Goal: Task Accomplishment & Management: Use online tool/utility

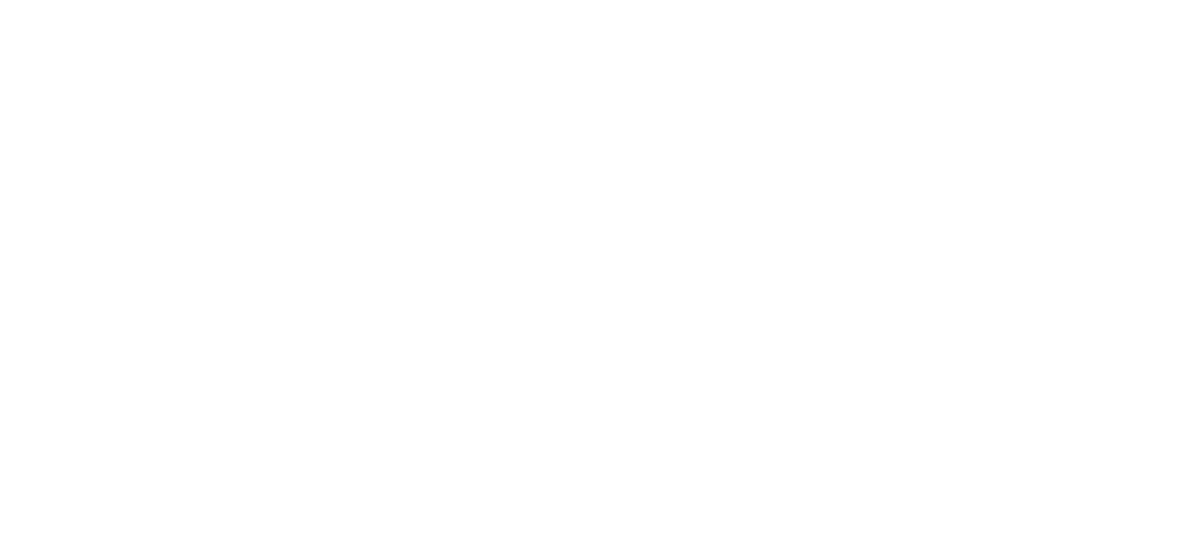
select select "Song"
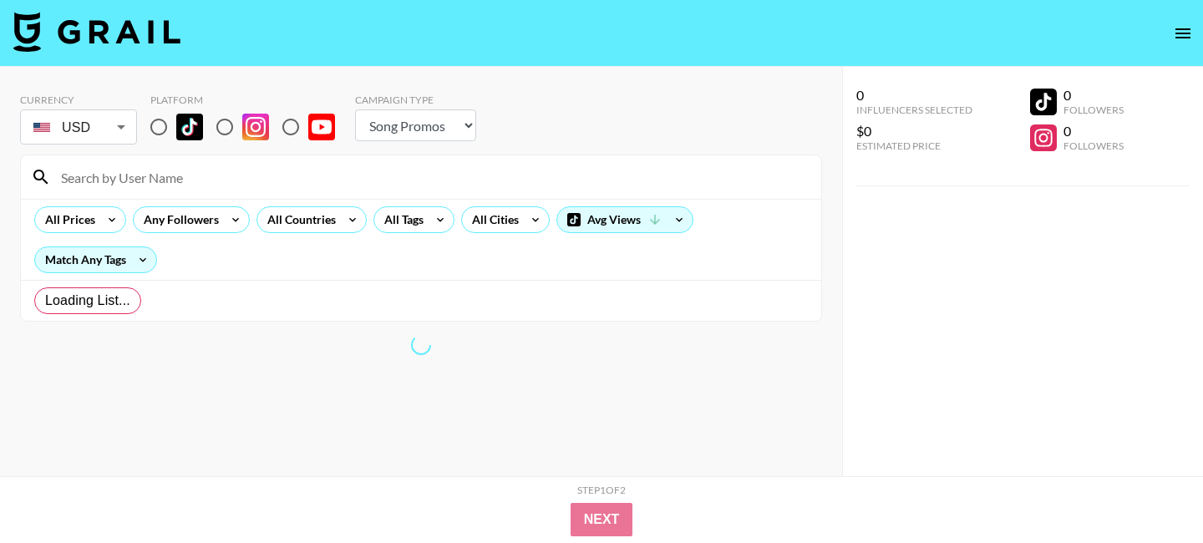
radio input "true"
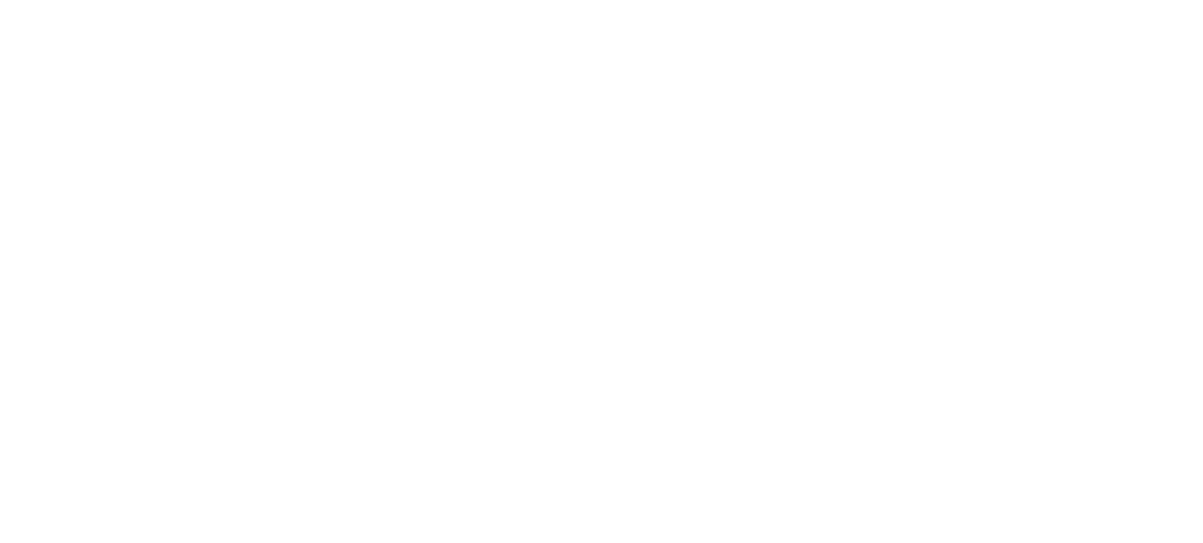
select select "Song"
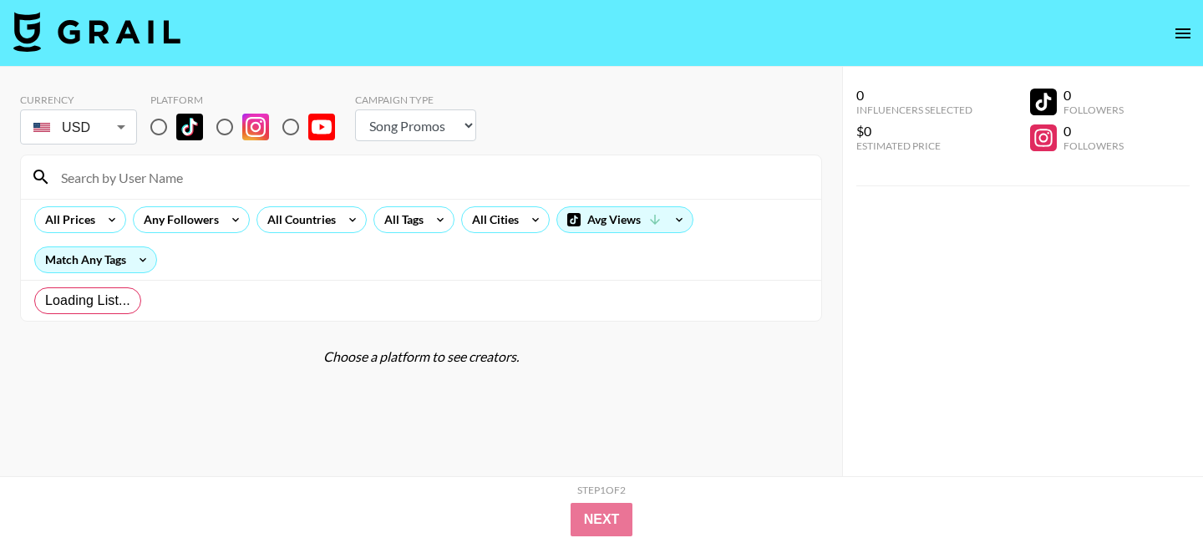
radio input "true"
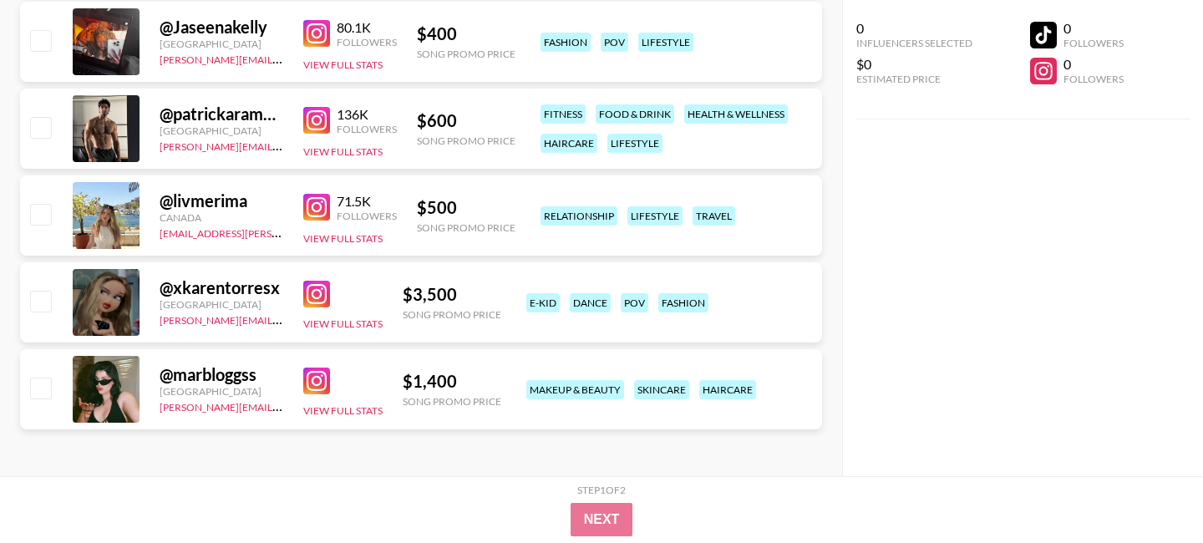
scroll to position [2254, 0]
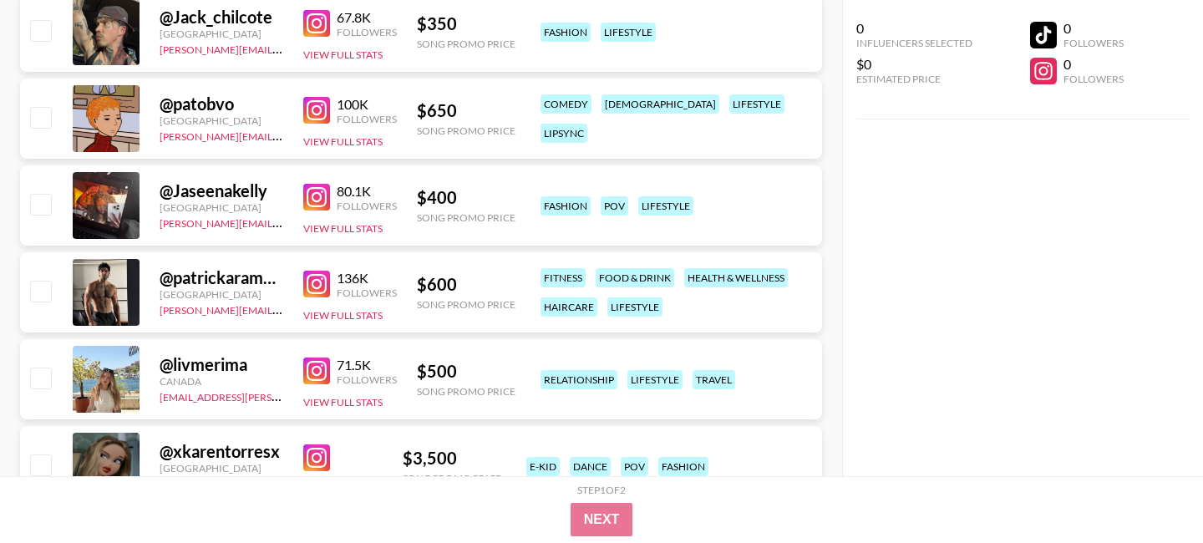
click at [438, 197] on div "$ 400" at bounding box center [466, 197] width 99 height 21
